Goal: Book appointment/travel/reservation

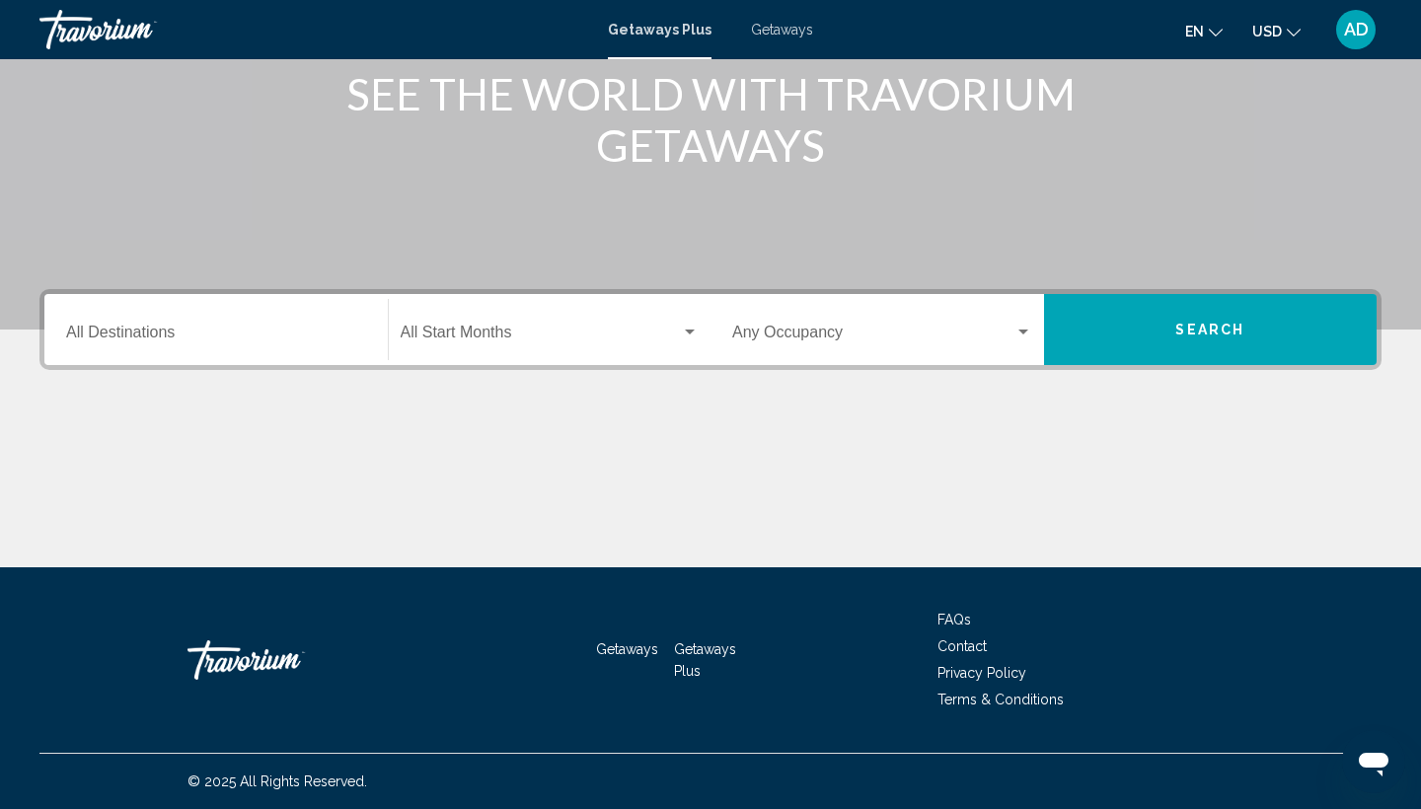
scroll to position [263, 0]
click at [154, 328] on input "Destination All Destinations" at bounding box center [216, 337] width 300 height 18
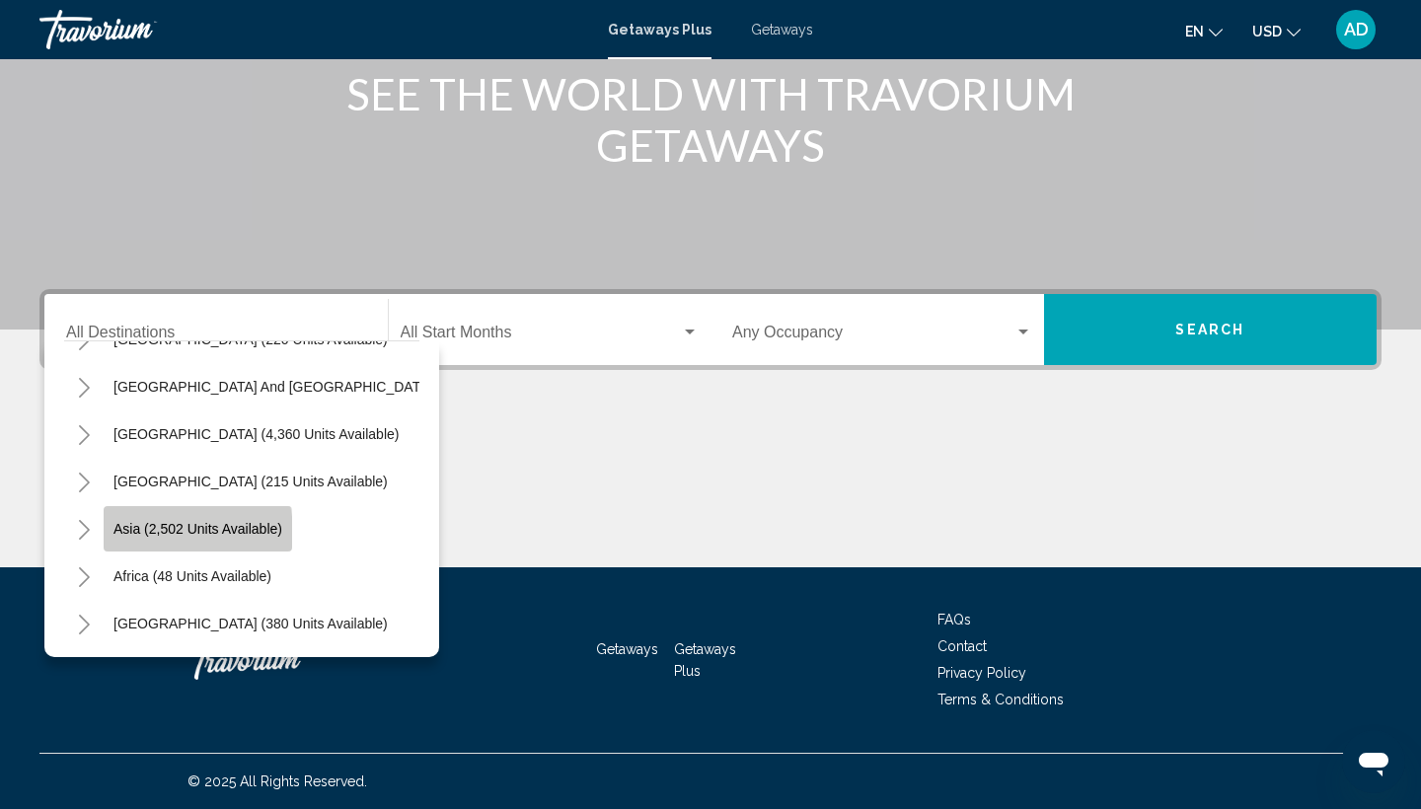
click at [158, 533] on span "Asia (2,502 units available)" at bounding box center [198, 529] width 169 height 16
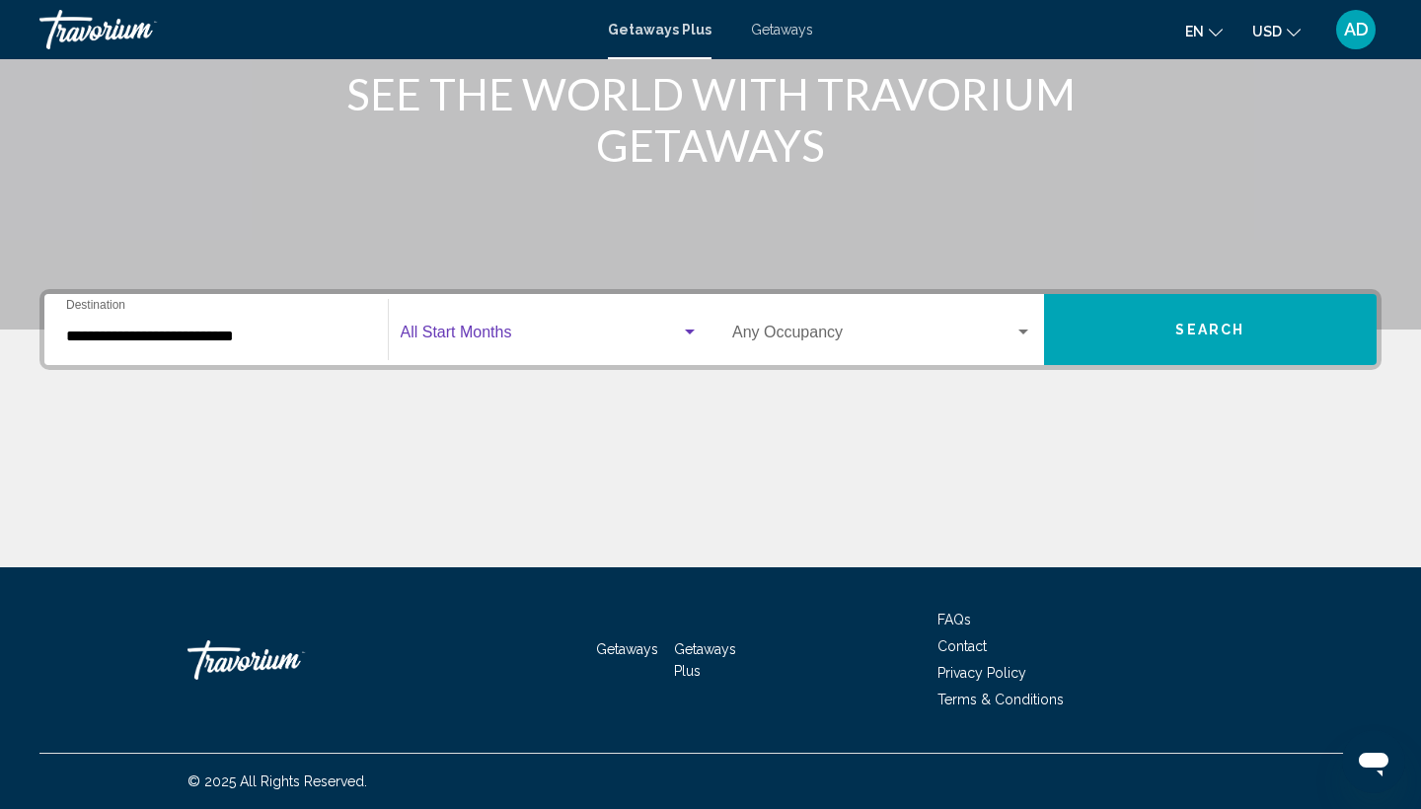
click at [553, 331] on span "Search widget" at bounding box center [541, 337] width 281 height 18
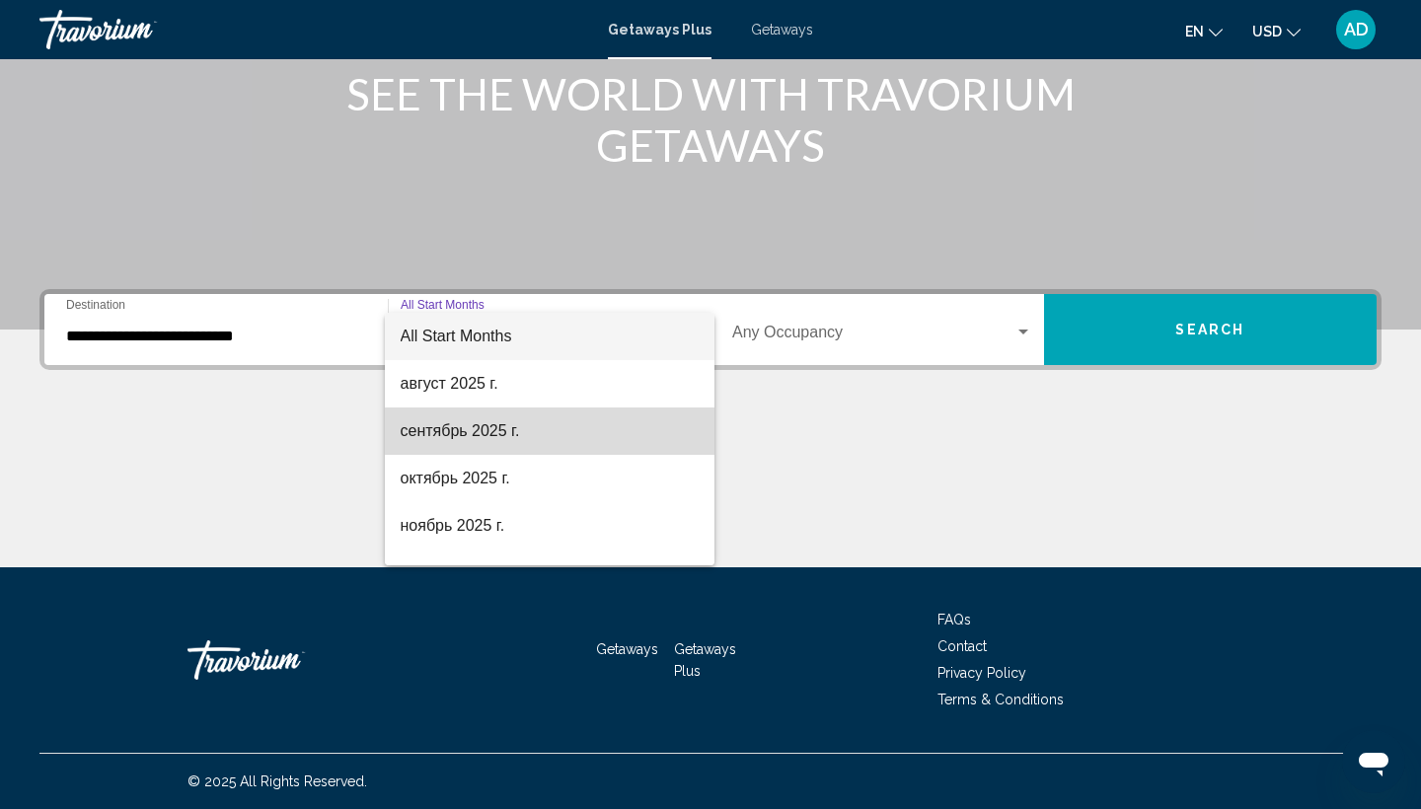
click at [498, 427] on span "сентябрь 2025 г." at bounding box center [550, 431] width 299 height 47
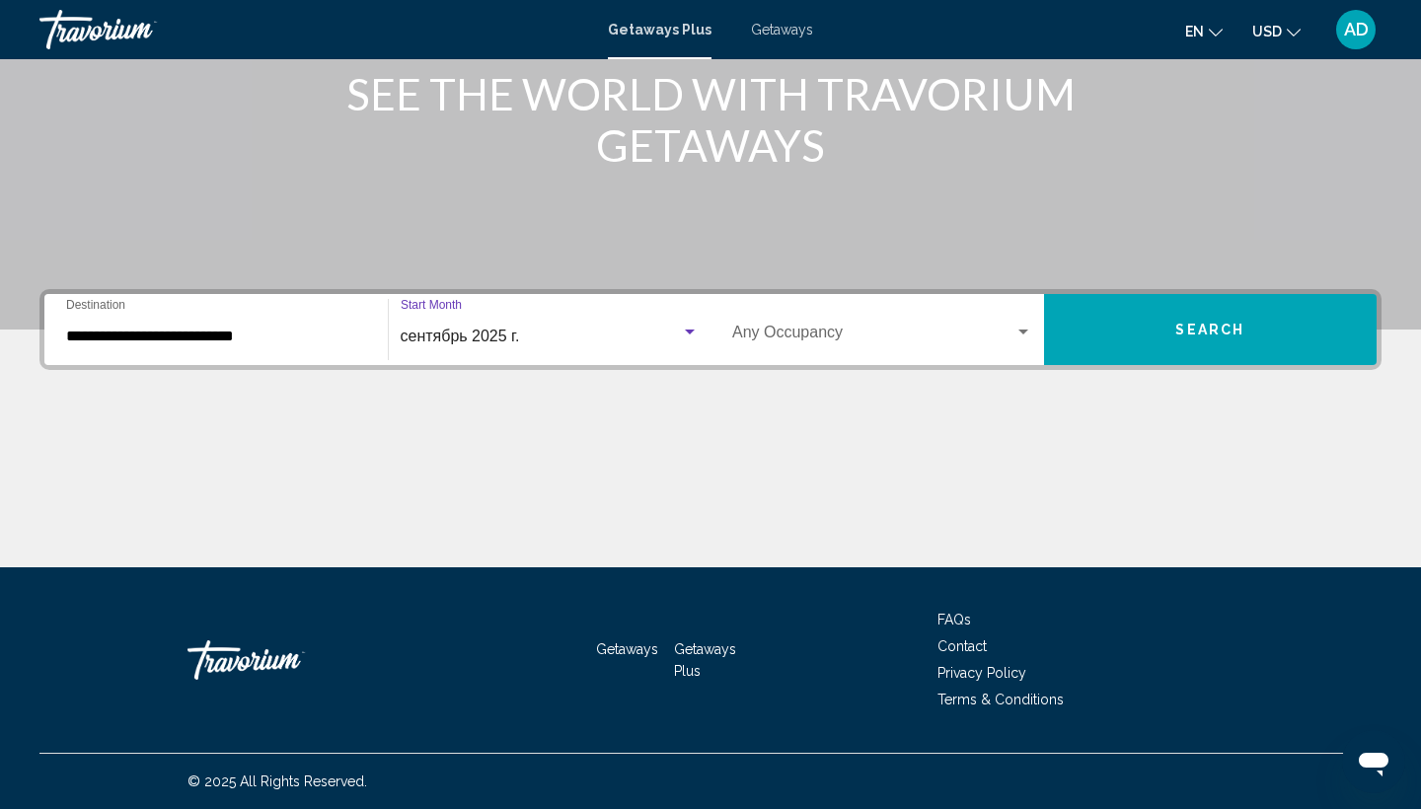
click at [813, 329] on span "Search widget" at bounding box center [873, 337] width 282 height 18
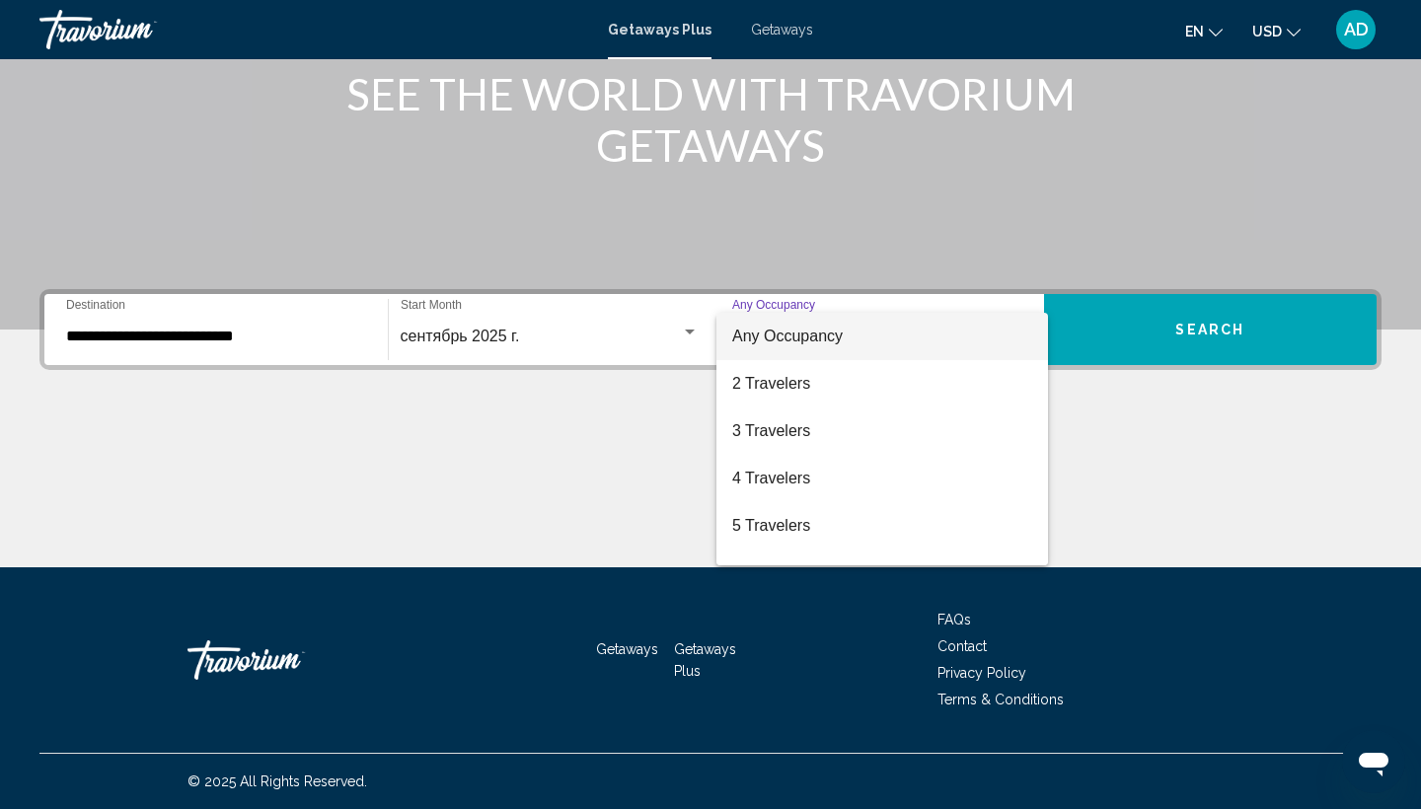
click at [272, 338] on div at bounding box center [710, 404] width 1421 height 809
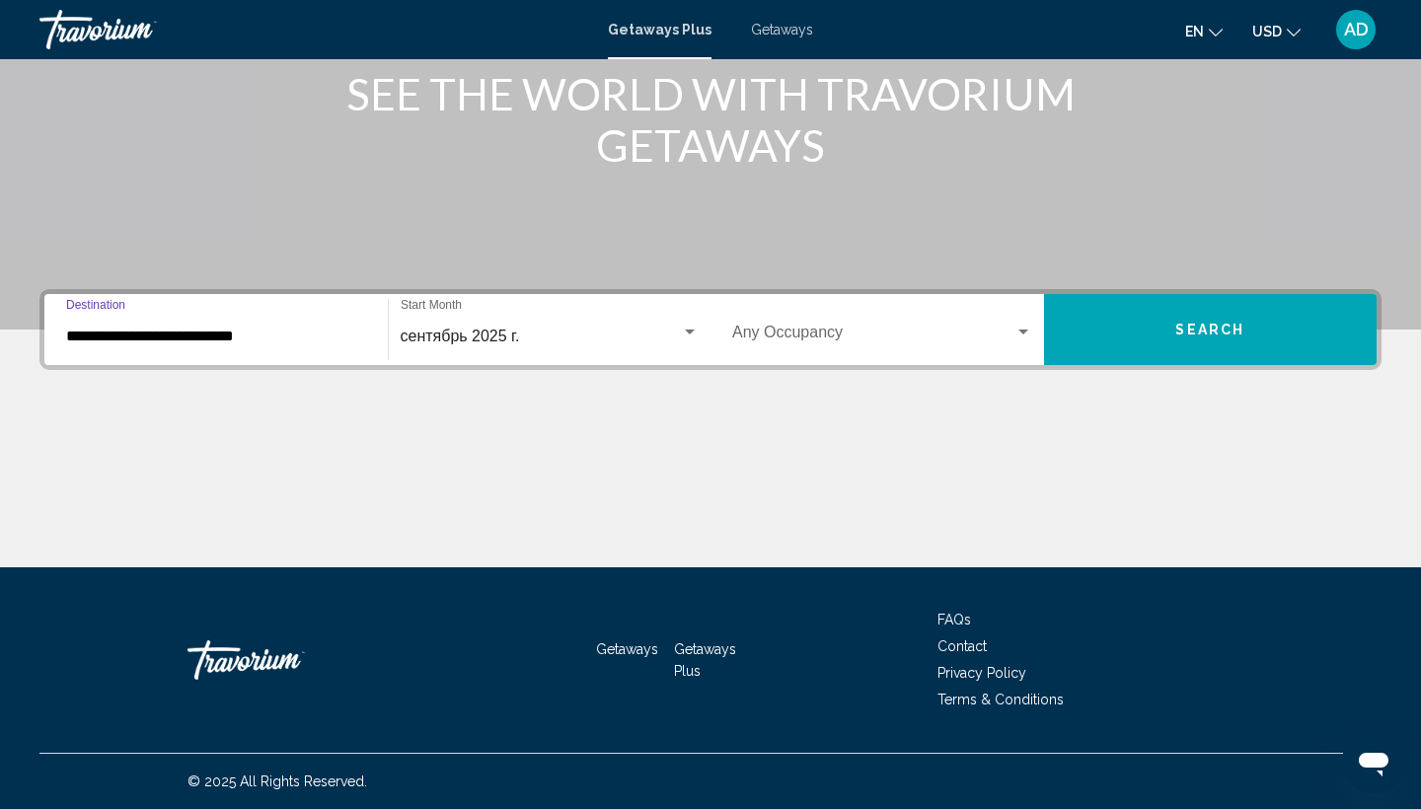
click at [193, 328] on input "**********" at bounding box center [216, 337] width 300 height 18
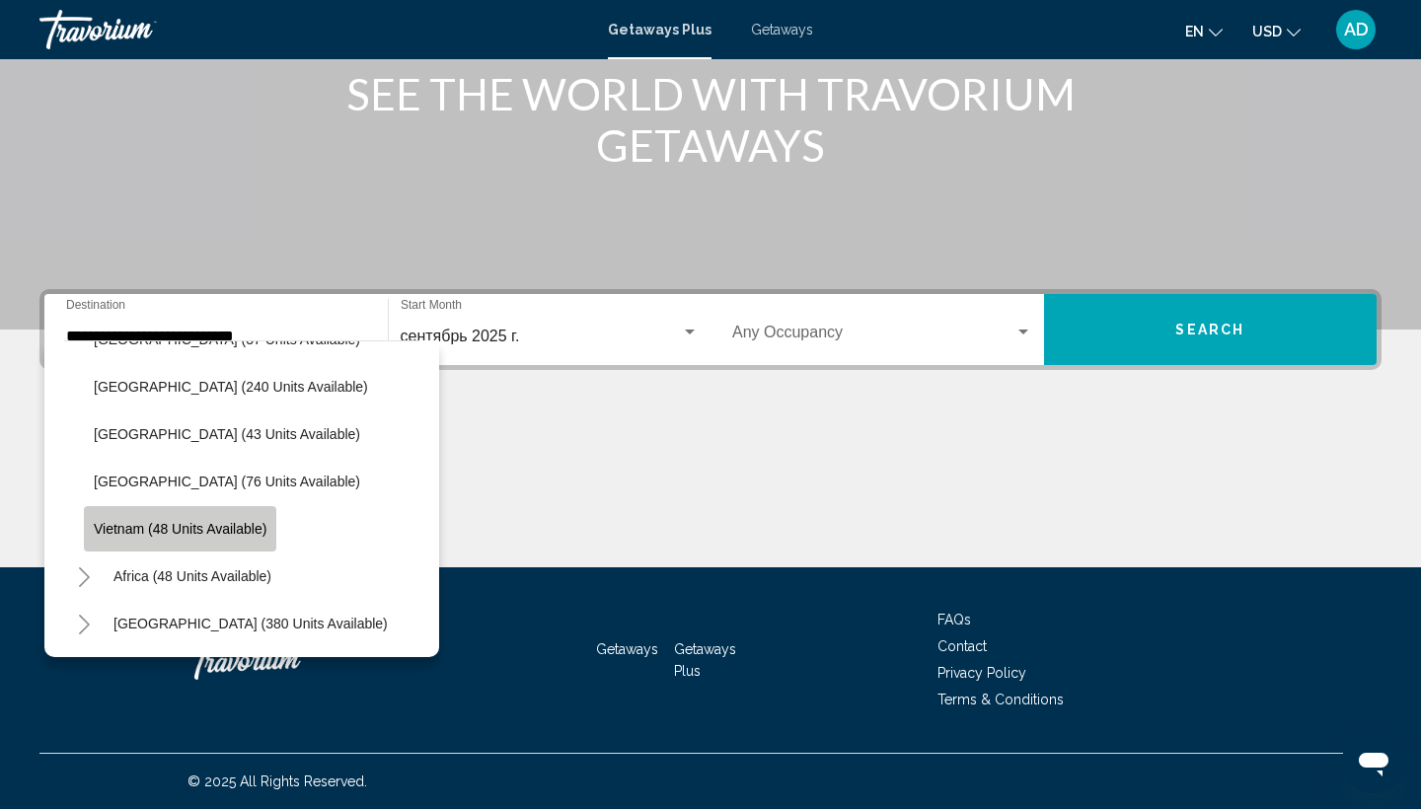
click at [187, 528] on span "Vietnam (48 units available)" at bounding box center [180, 529] width 173 height 16
type input "**********"
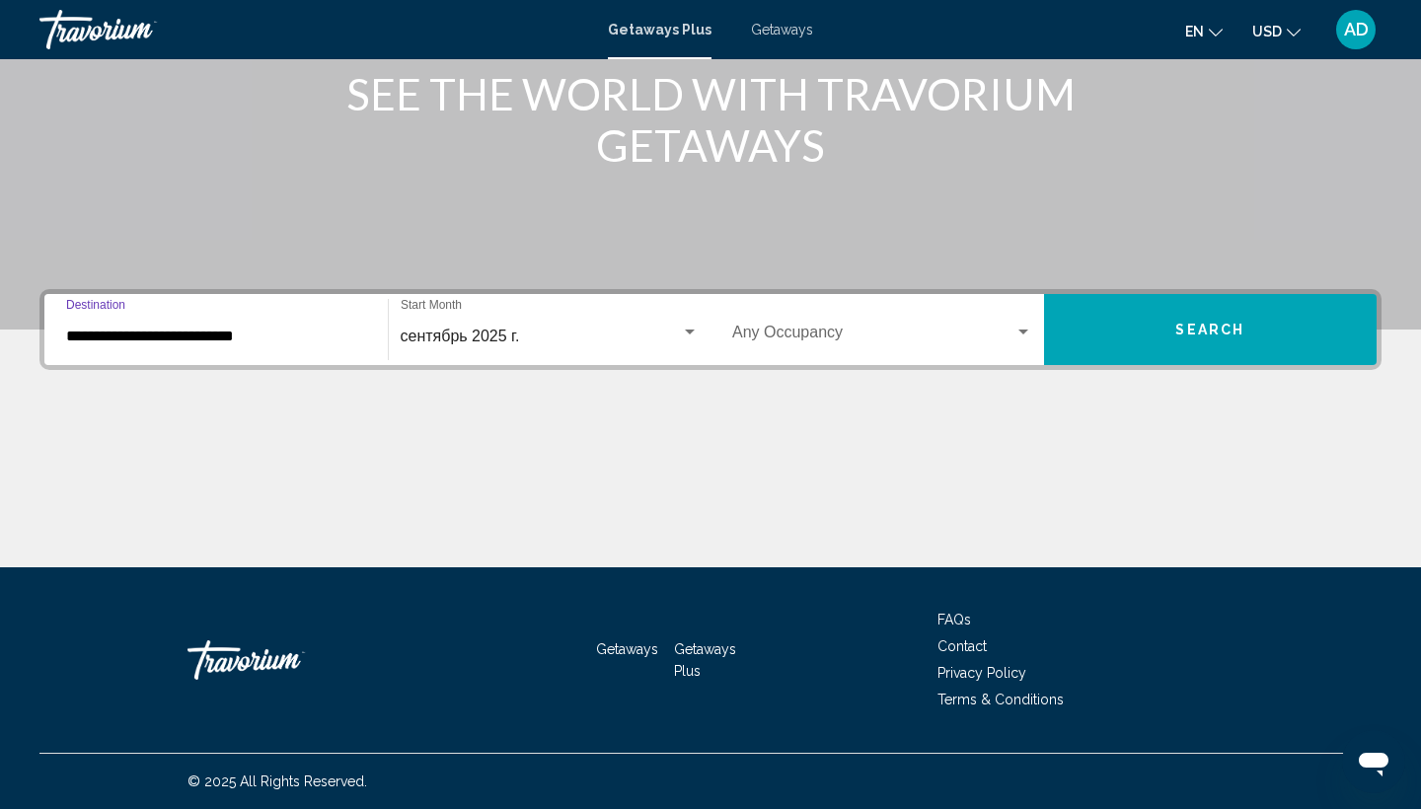
click at [647, 346] on div "сентябрь 2025 г. Start Month All Start Months" at bounding box center [550, 330] width 299 height 62
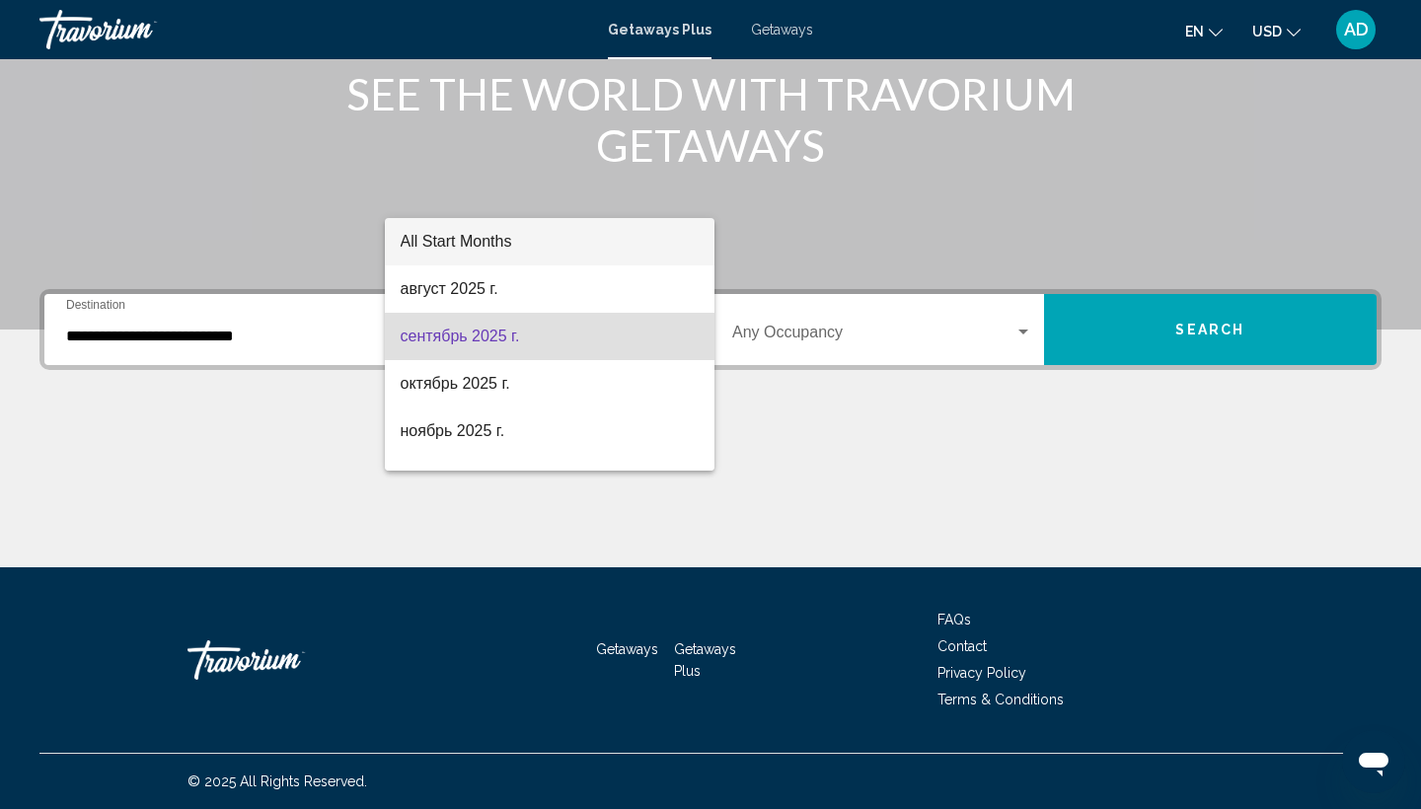
click at [504, 237] on span "All Start Months" at bounding box center [457, 241] width 112 height 17
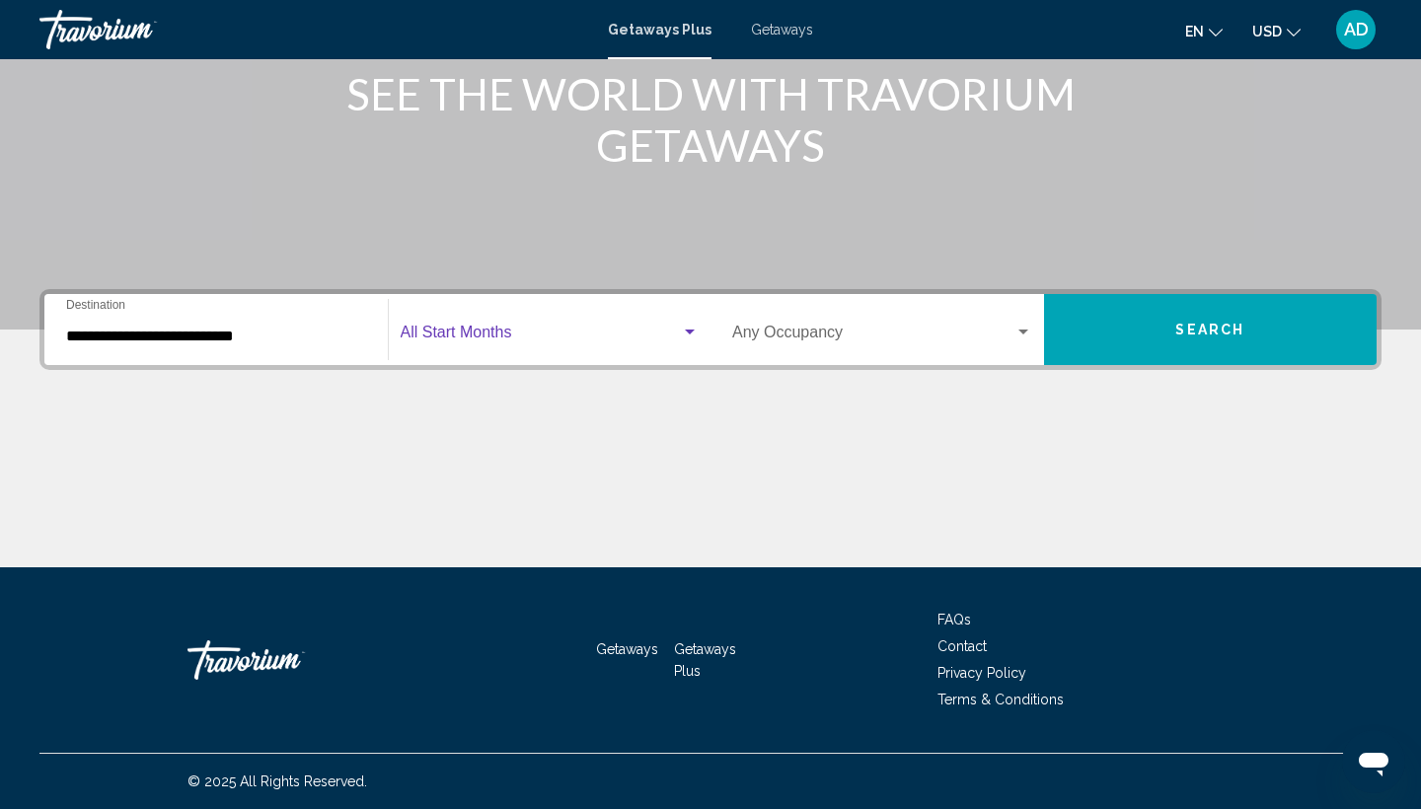
click at [1235, 327] on span "Search" at bounding box center [1209, 331] width 69 height 16
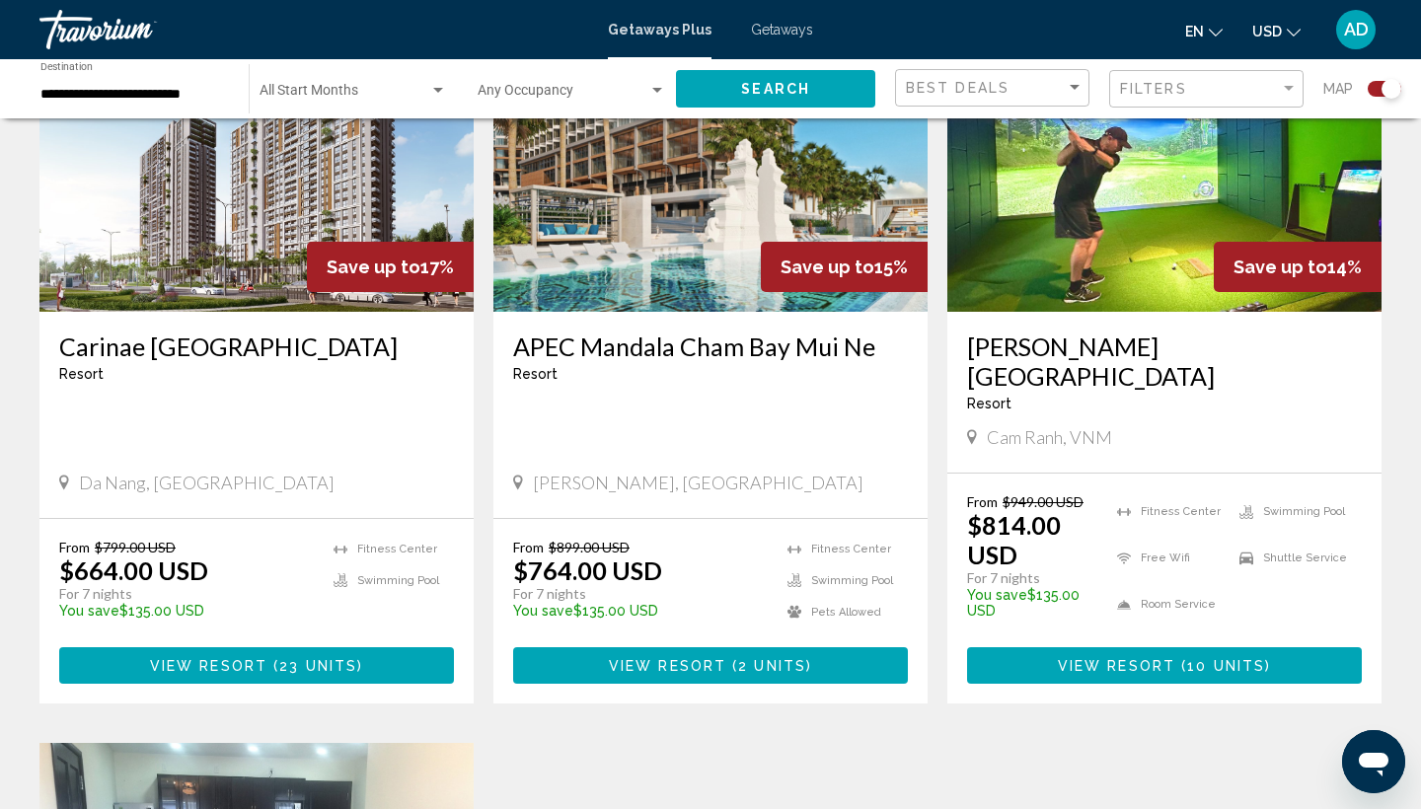
scroll to position [824, 0]
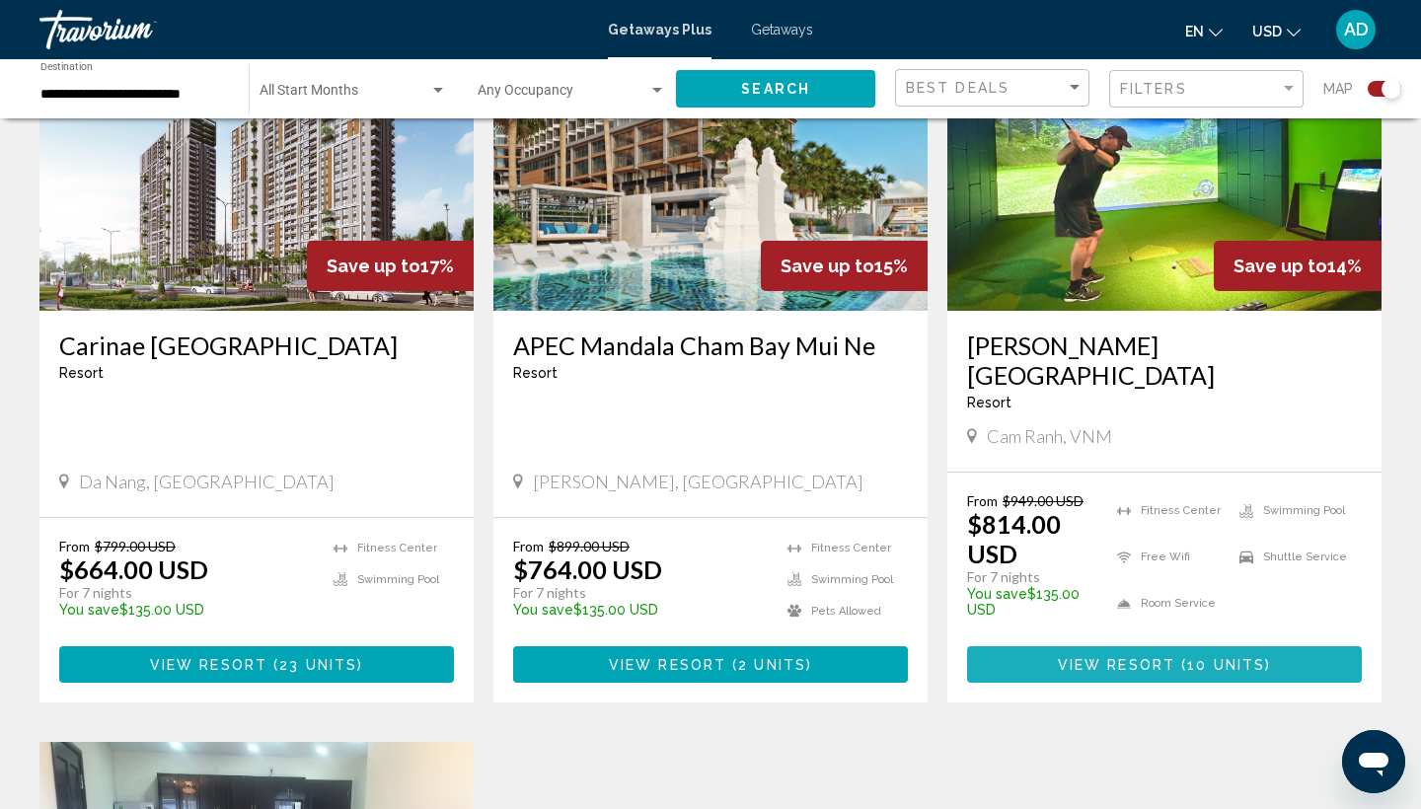
click at [1097, 657] on span "View Resort" at bounding box center [1116, 665] width 117 height 16
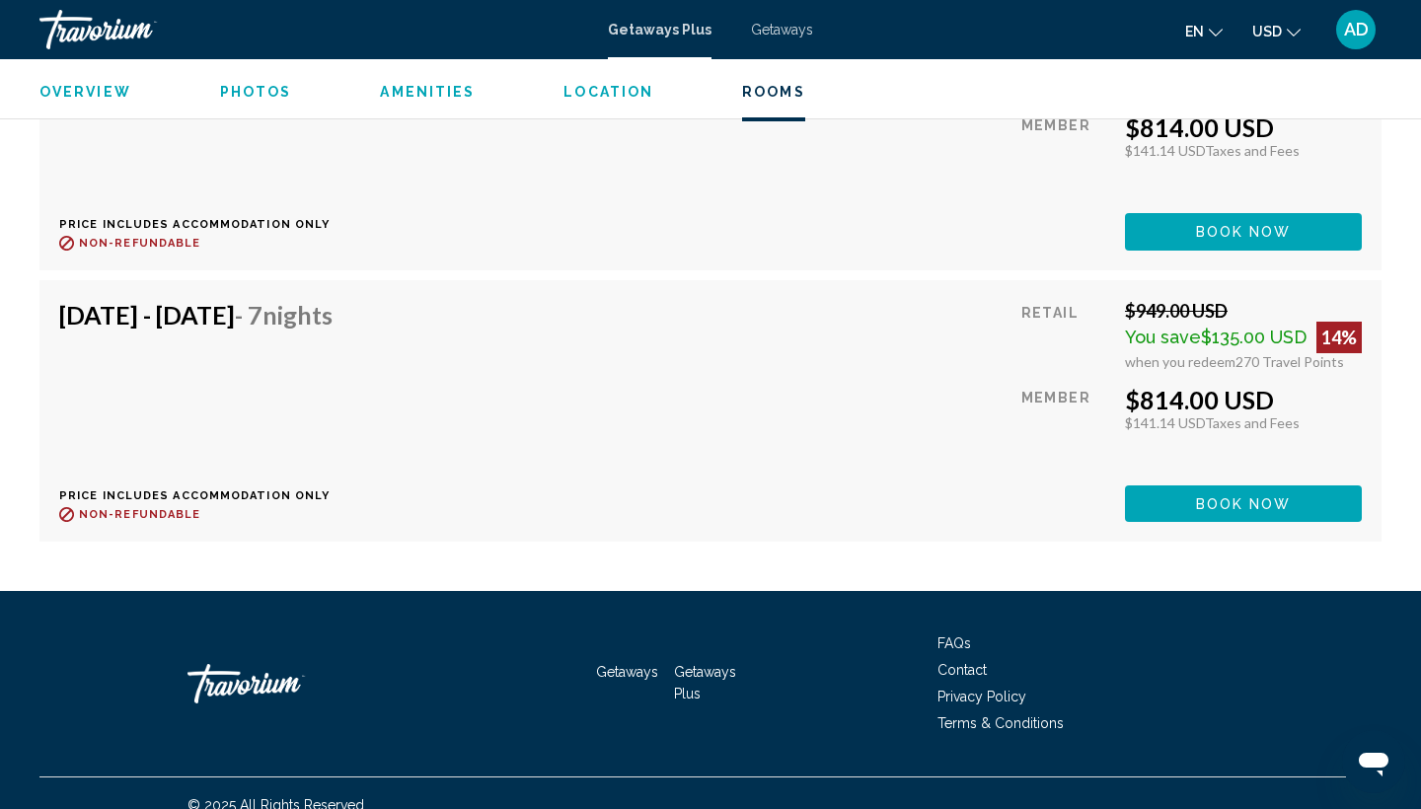
scroll to position [4091, 0]
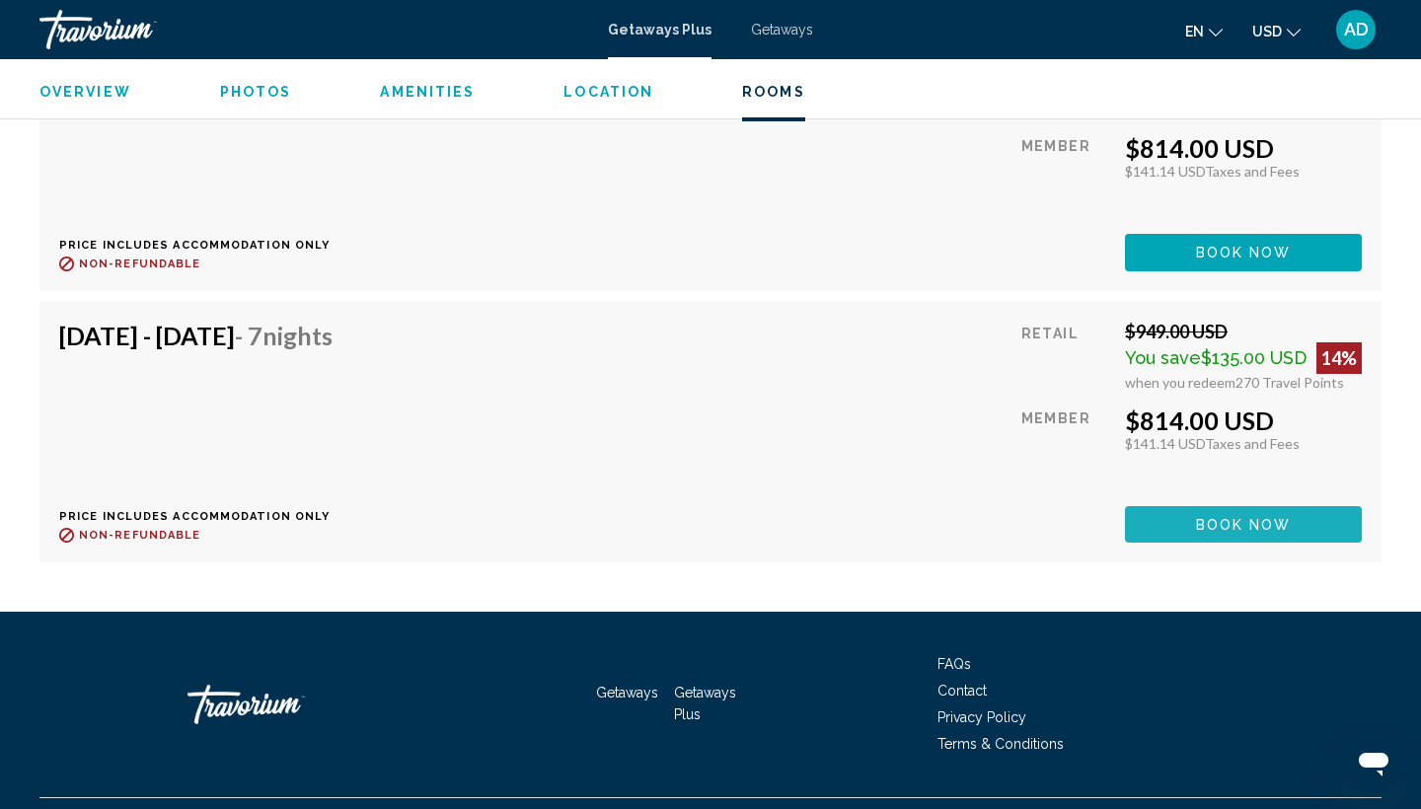
click at [1231, 517] on span "Book now" at bounding box center [1244, 525] width 96 height 16
